Goal: Task Accomplishment & Management: Use online tool/utility

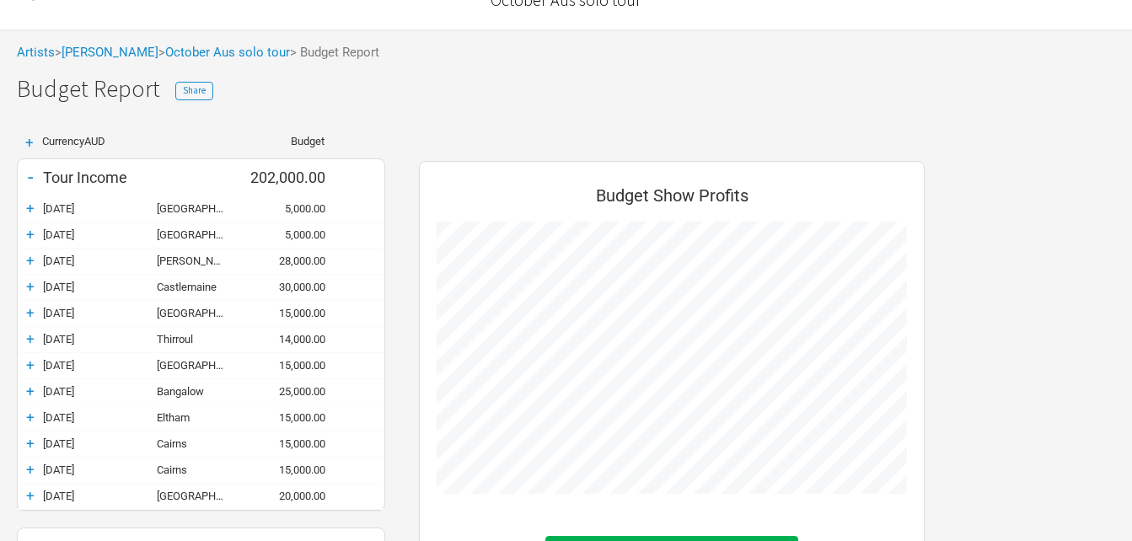
scroll to position [84, 0]
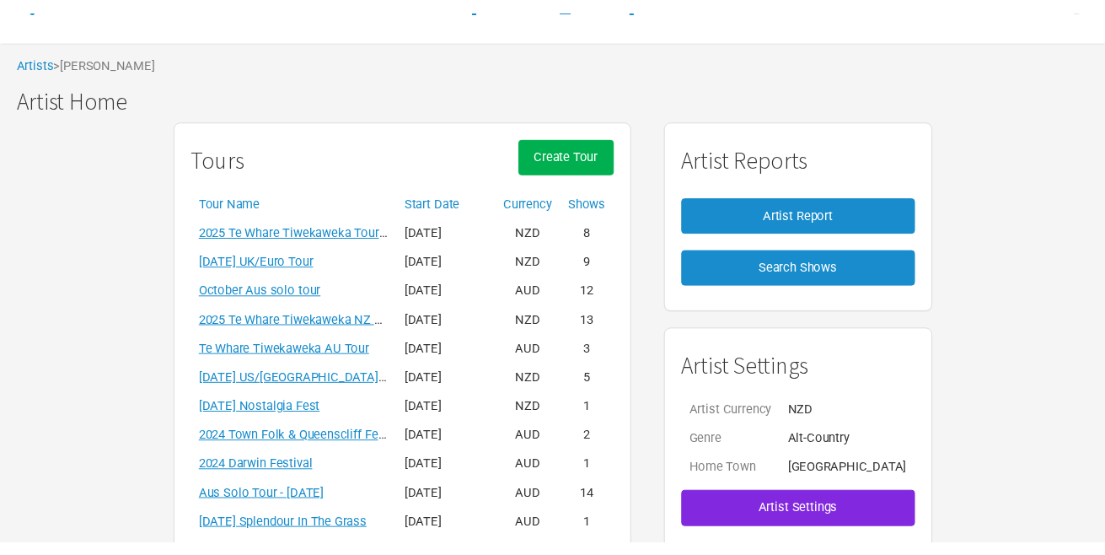
scroll to position [84, 0]
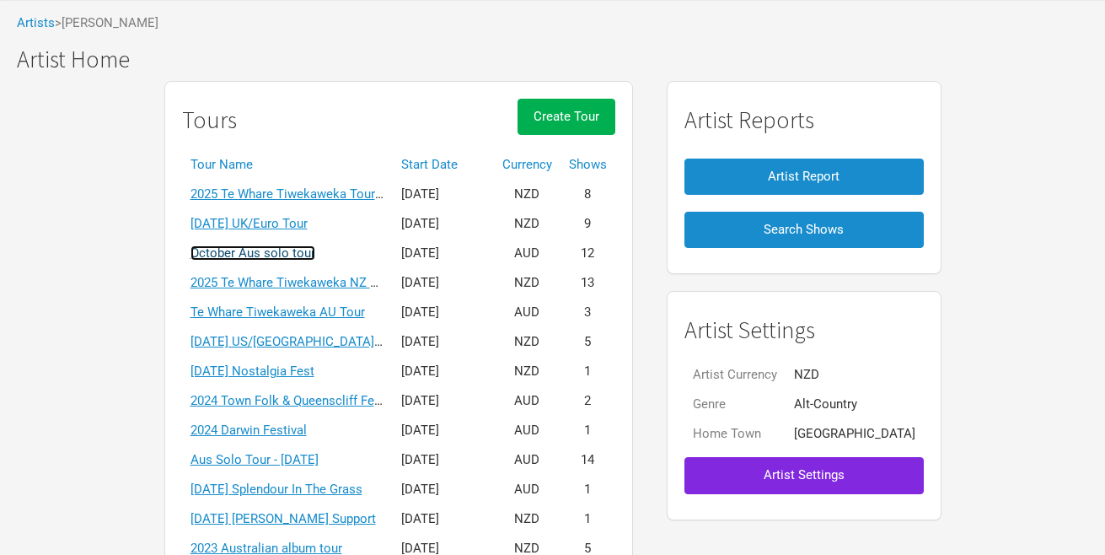
click at [294, 252] on link "October Aus solo tour" at bounding box center [253, 252] width 125 height 15
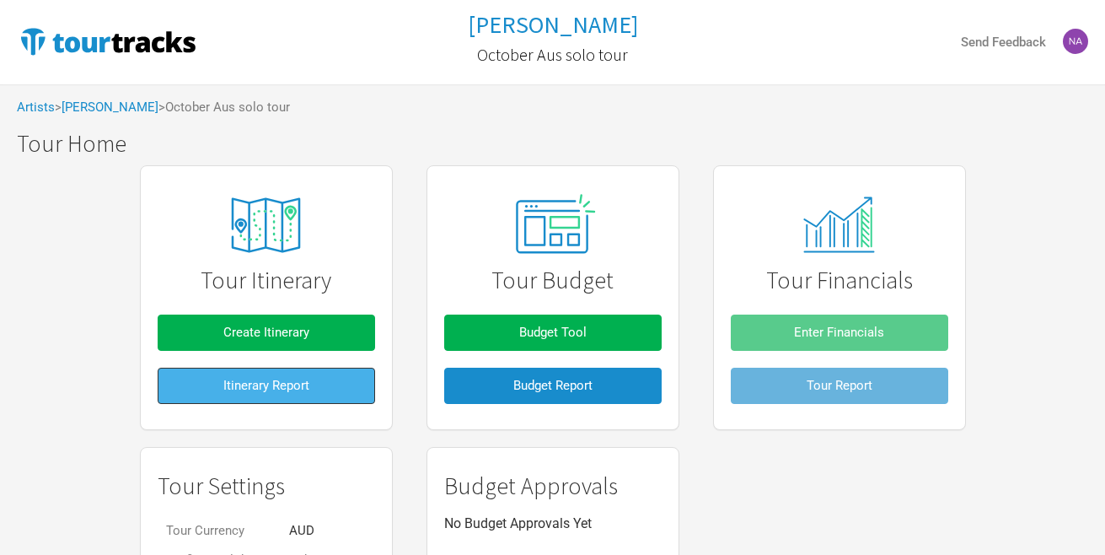
click at [238, 384] on span "Itinerary Report" at bounding box center [266, 385] width 86 height 15
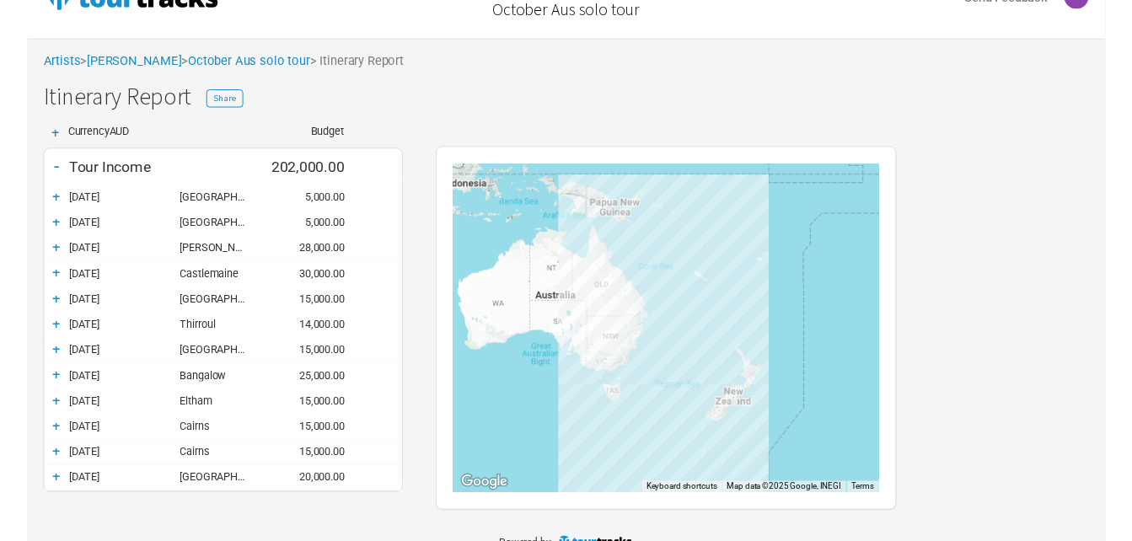
scroll to position [69, 0]
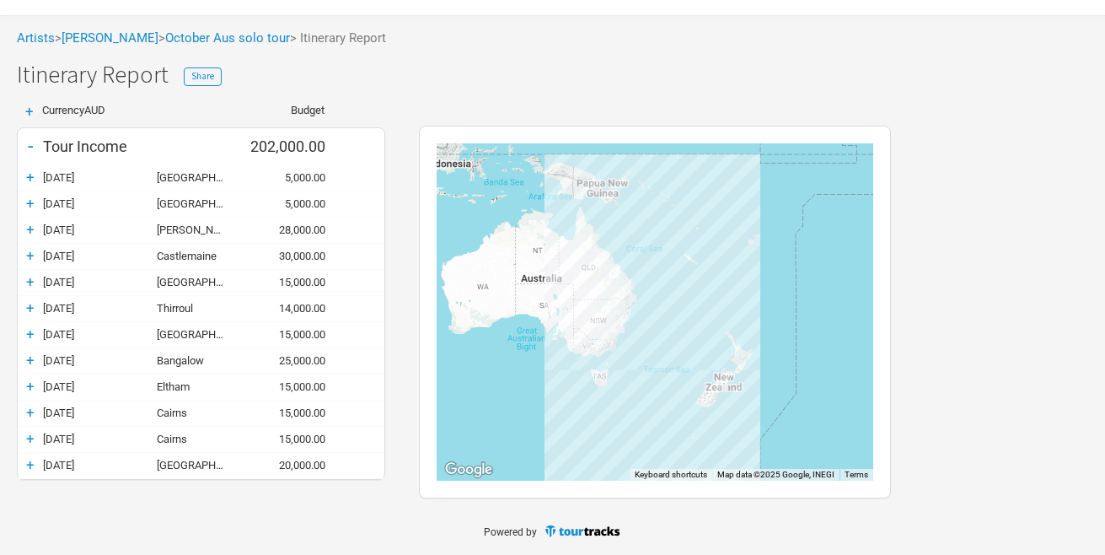
click at [30, 229] on div "+" at bounding box center [30, 229] width 25 height 17
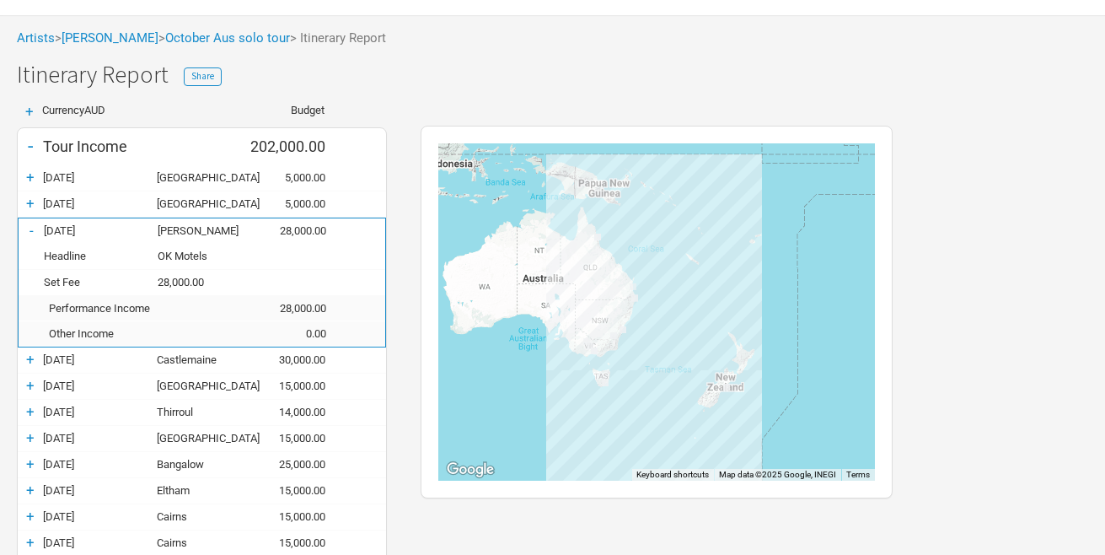
click at [30, 229] on div "-" at bounding box center [31, 230] width 25 height 17
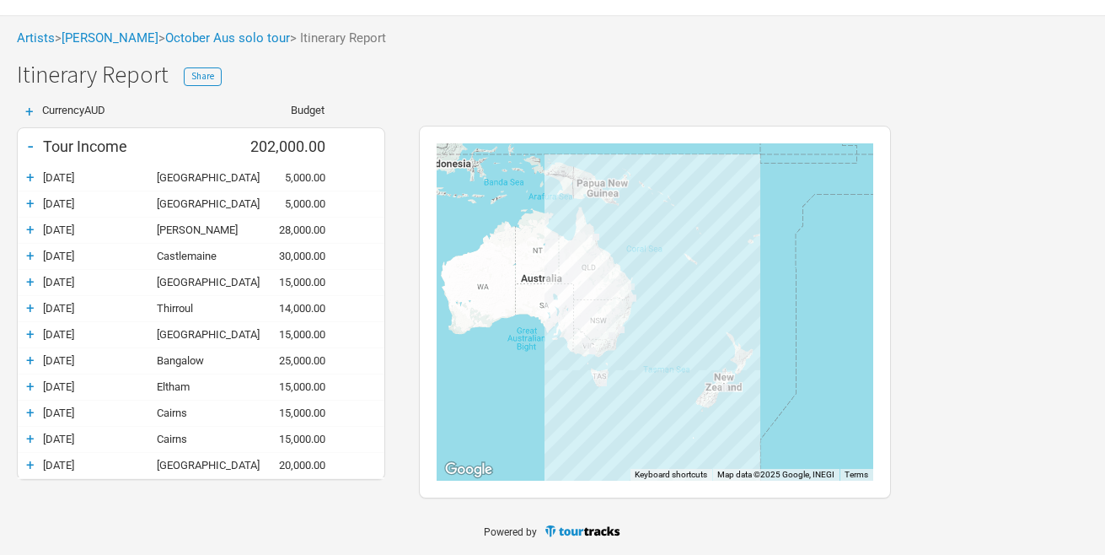
click at [30, 203] on div "+" at bounding box center [30, 203] width 25 height 17
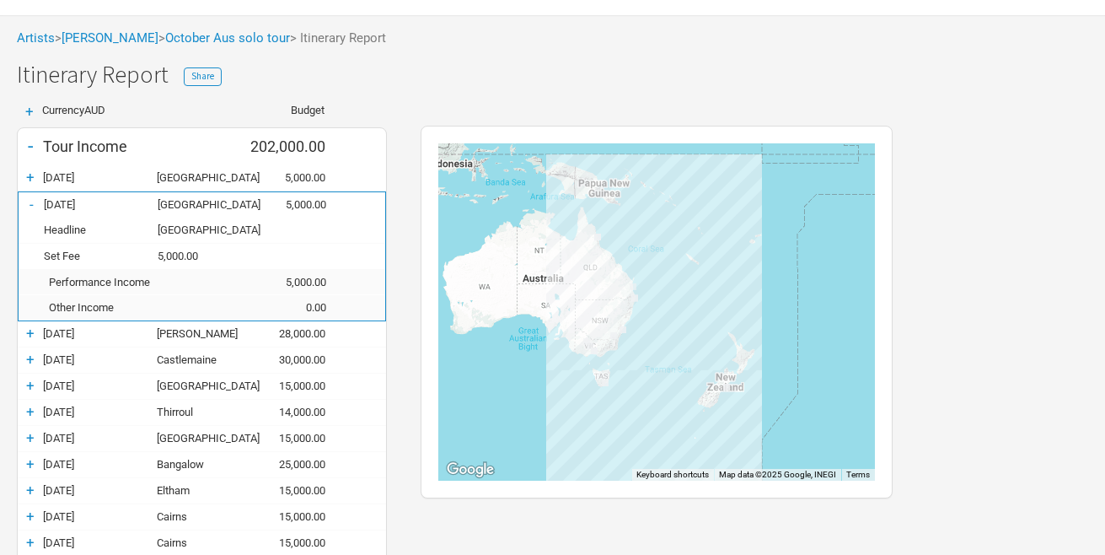
click at [30, 203] on div "-" at bounding box center [31, 204] width 25 height 17
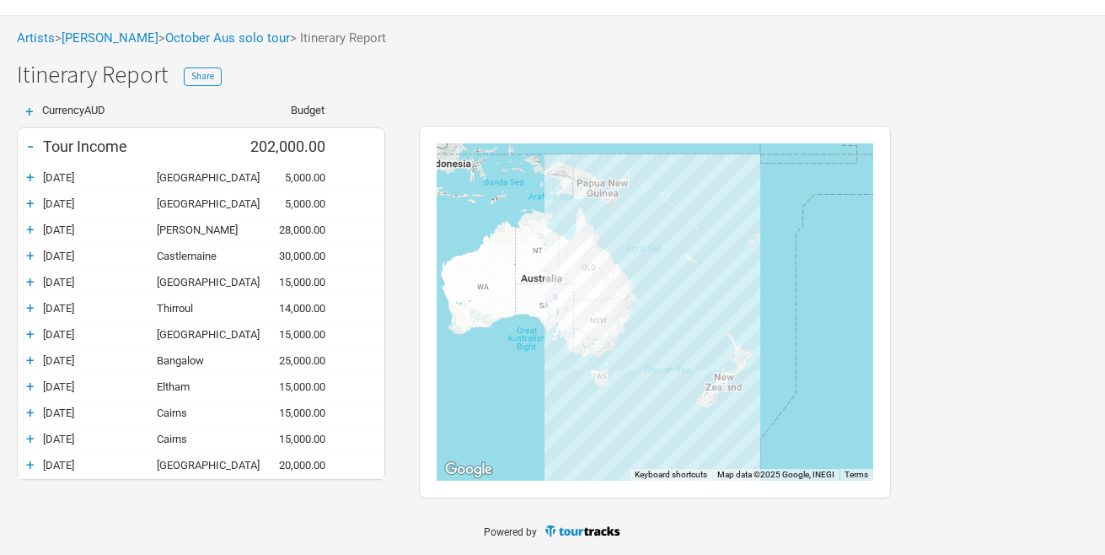
click at [28, 180] on div "+" at bounding box center [30, 177] width 25 height 17
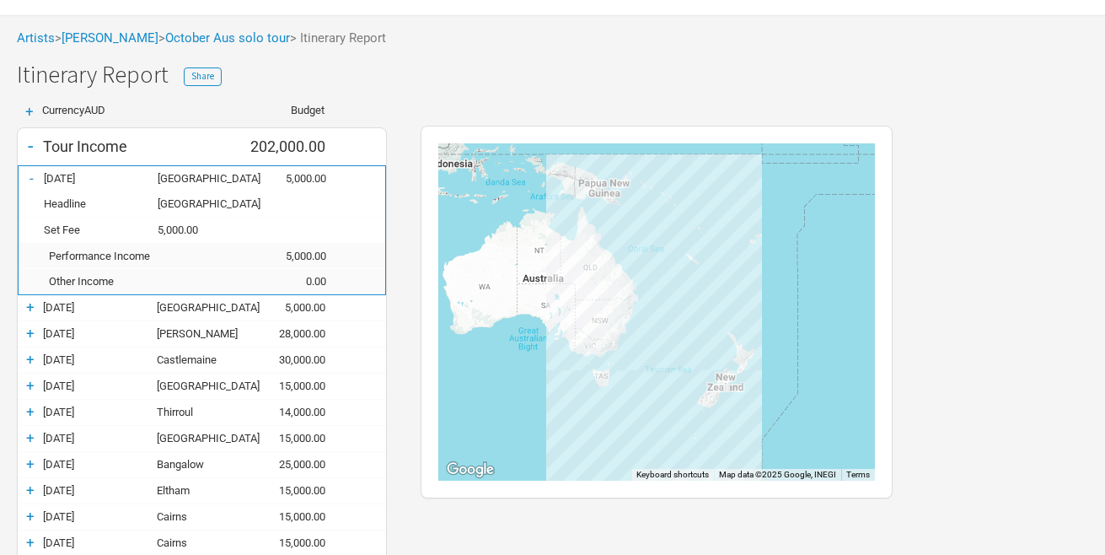
click at [28, 180] on div "-" at bounding box center [31, 177] width 25 height 17
